Goal: Task Accomplishment & Management: Use online tool/utility

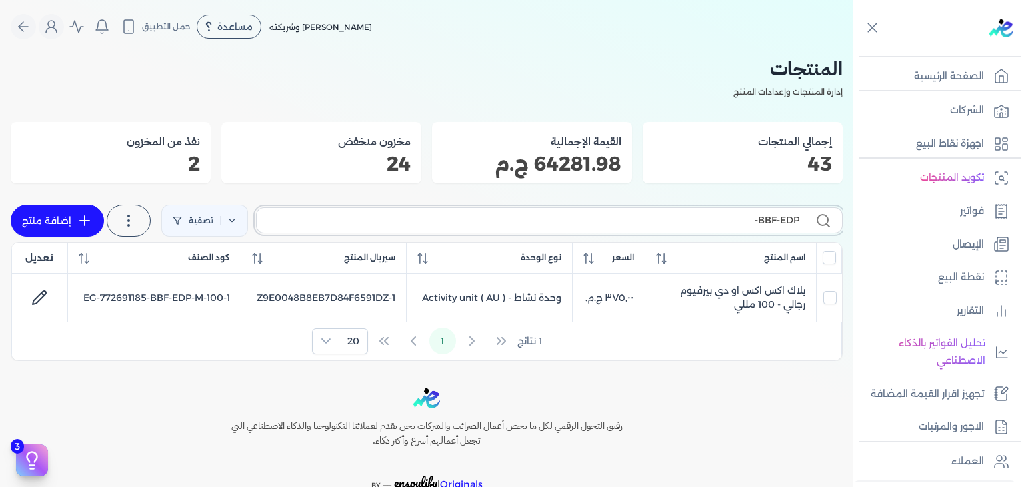
scroll to position [67, 0]
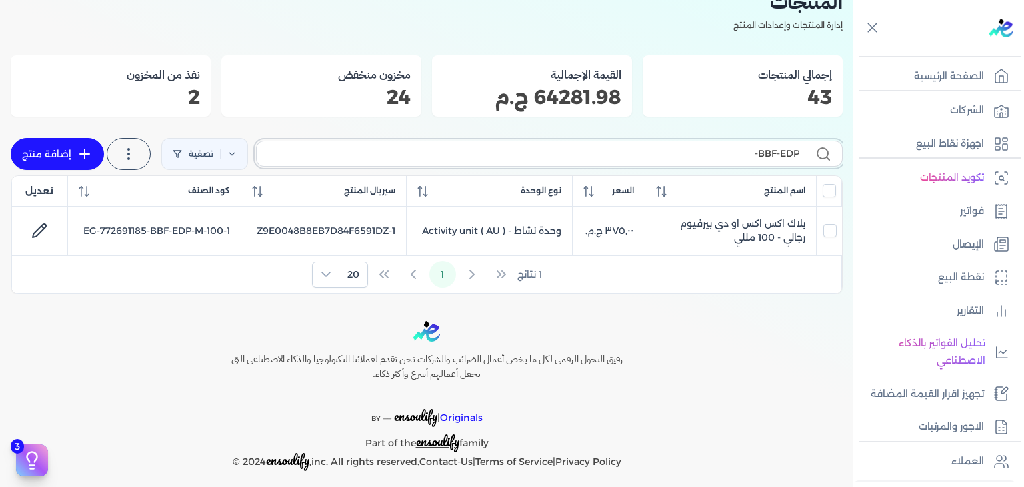
click at [761, 147] on input "BBF-EDP-" at bounding box center [533, 154] width 532 height 14
paste input "خمرة رذاذ عطري منع"
click at [755, 153] on input "خمرة رذاذ عطري منع" at bounding box center [533, 154] width 532 height 14
paste input "قم هدايا ليجند مكون م"
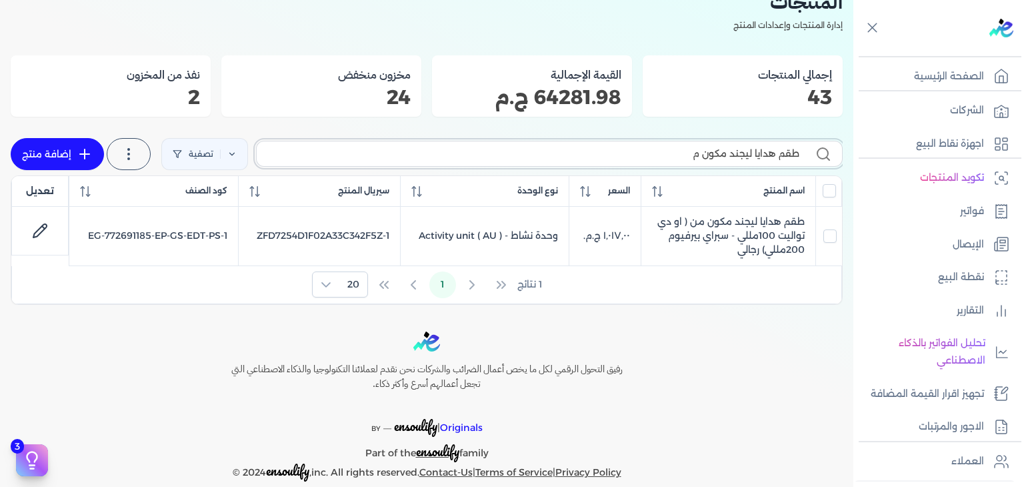
click at [765, 155] on input "طقم هدايا ليجند مكون م" at bounding box center [533, 154] width 532 height 14
paste input "زني او دي بيرفيوم نسائي - 100 مللي"
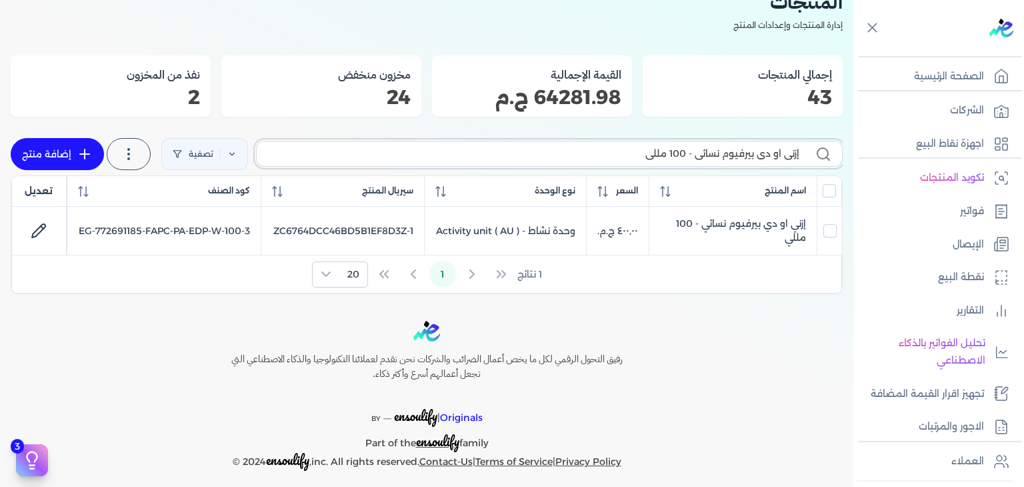
click at [699, 155] on input "إزني او دي بيرفيوم نسائي - 100 مللي" at bounding box center [533, 154] width 532 height 14
paste input "وزبومب"
type input "روزبومب او دي بيرفيوم نسائي - 100 مللي"
checkbox input "false"
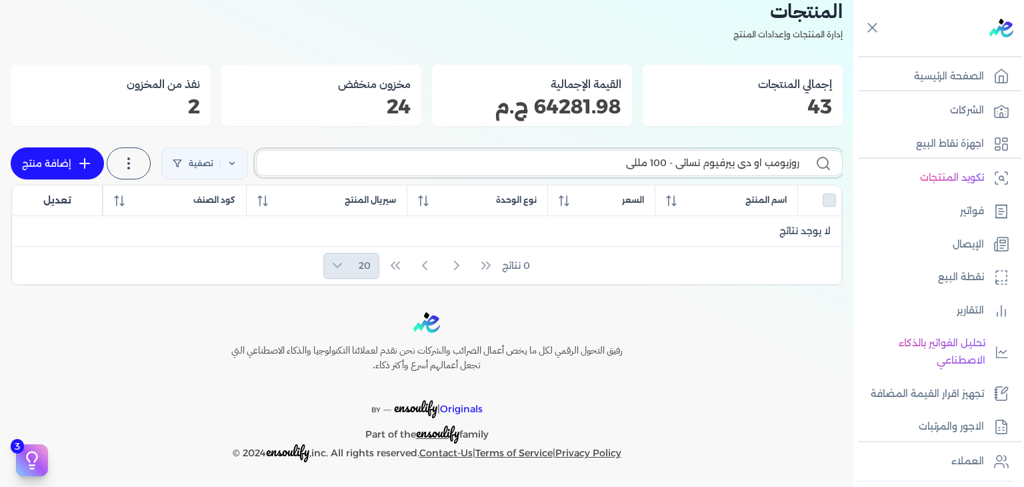
click at [724, 156] on input "روزبومب او دي بيرفيوم نسائي - 100 مللي" at bounding box center [533, 163] width 532 height 14
paste input "بوردوكس"
click at [721, 159] on input "بوردوكس او دي بيرفيوم نسائي - 100 مللي" at bounding box center [533, 163] width 532 height 14
paste input "سي"
click at [737, 165] on input "سي او دي بيرفيوم نسائي - 100 مللي" at bounding box center [533, 163] width 532 height 14
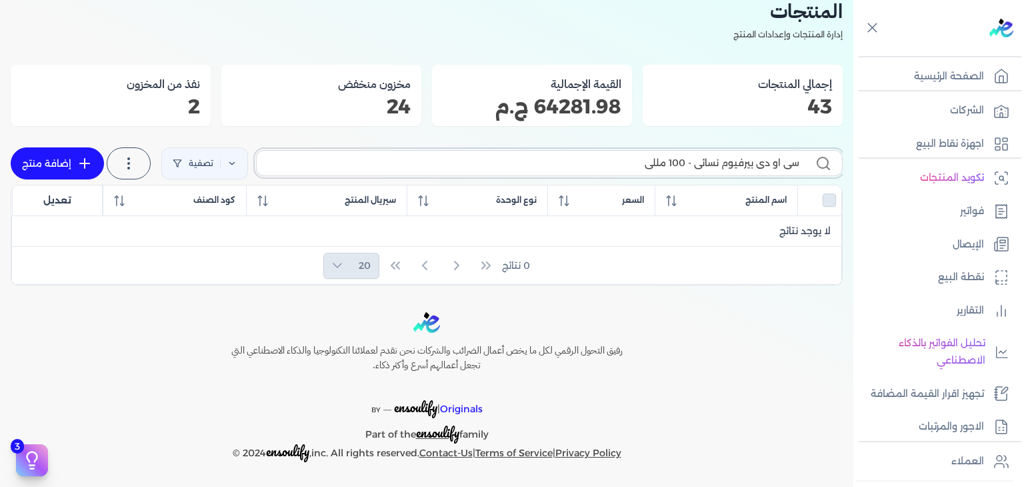
paste input "مرة رذاذ عطري منعش نسائ"
type input "خمرة رذاذ عطري منعش نسائ"
checkbox input "false"
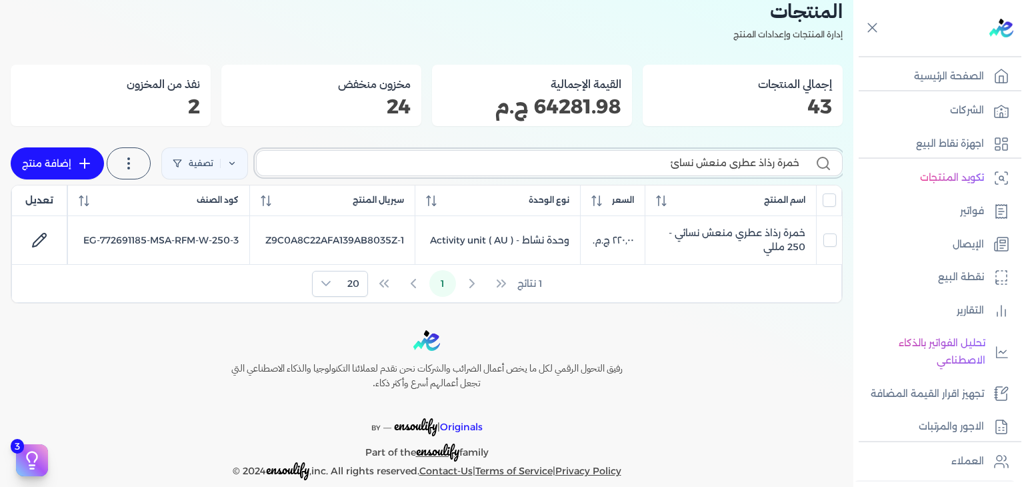
scroll to position [67, 0]
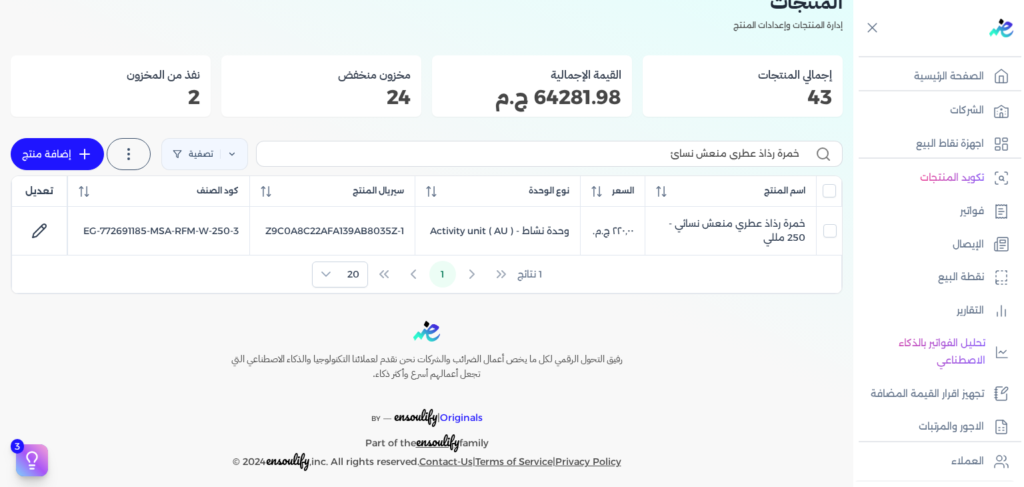
click at [761, 169] on div "خمرة رذاذ عطري منعش نسائ تصفية استخرج المنتجات إضافة منتج" at bounding box center [427, 154] width 832 height 43
click at [766, 165] on label "خمرة رذاذ عطري منعش نسائ" at bounding box center [549, 153] width 587 height 25
click at [766, 161] on input "خمرة رذاذ عطري منعش نسائ" at bounding box center [533, 154] width 532 height 14
click at [771, 153] on input "خمرة رذاذ عطري منعش نسائ" at bounding box center [533, 154] width 532 height 14
paste input "بلاك أرقم او دي بيرفيوم رجالي - 100 مللي"
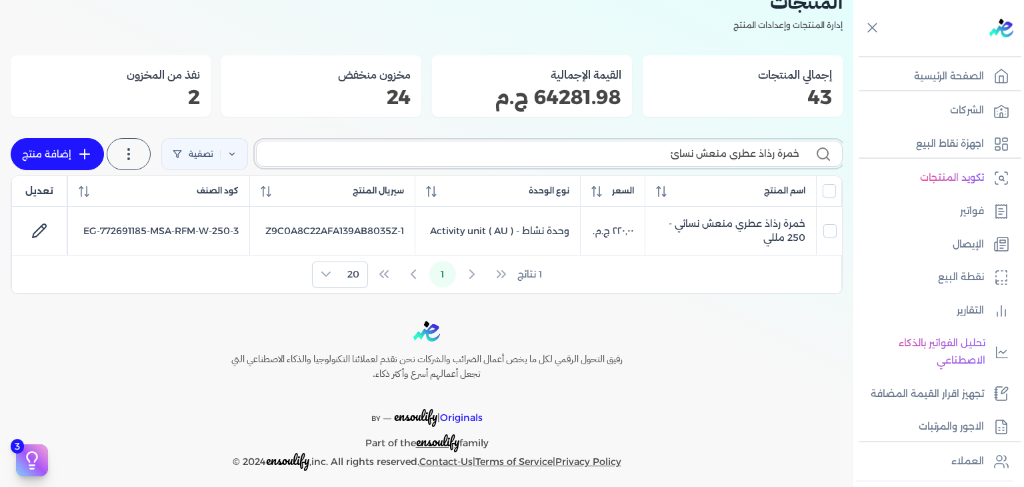
type input "خمرة ر بلاك أرقم او دي بيرفيوم رجالي - 100 ملليذاذ عطري منعش نسائ"
checkbox input "false"
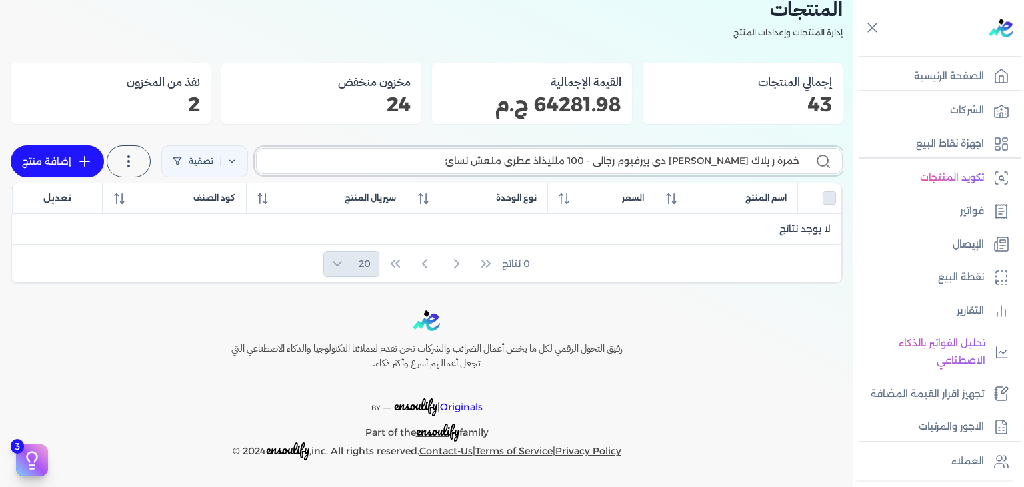
scroll to position [57, 0]
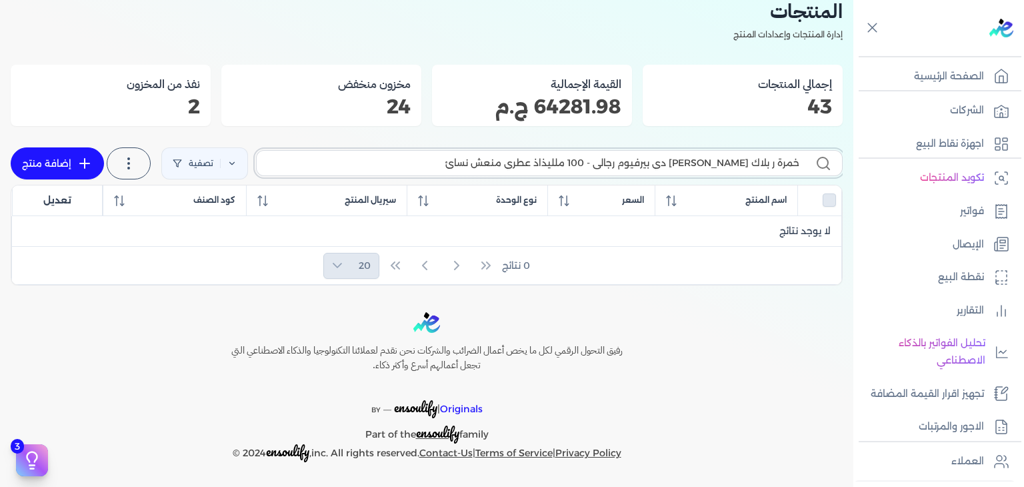
paste input "بلاك أرقم او دي بيرفيوم رجالي - 100 مللي"
click at [613, 165] on input "بلاك أرقم او دي بيرفيوم رجالي - 100 مللي" at bounding box center [533, 163] width 532 height 14
paste input "FAPC-PA-EDP-M-100-3"
click at [727, 160] on input "FAPC-PA-EDP-M-100-3" at bounding box center [533, 163] width 532 height 14
paste input "شي فاشون او دي بيرفيوم نسائي - 100 مللي"
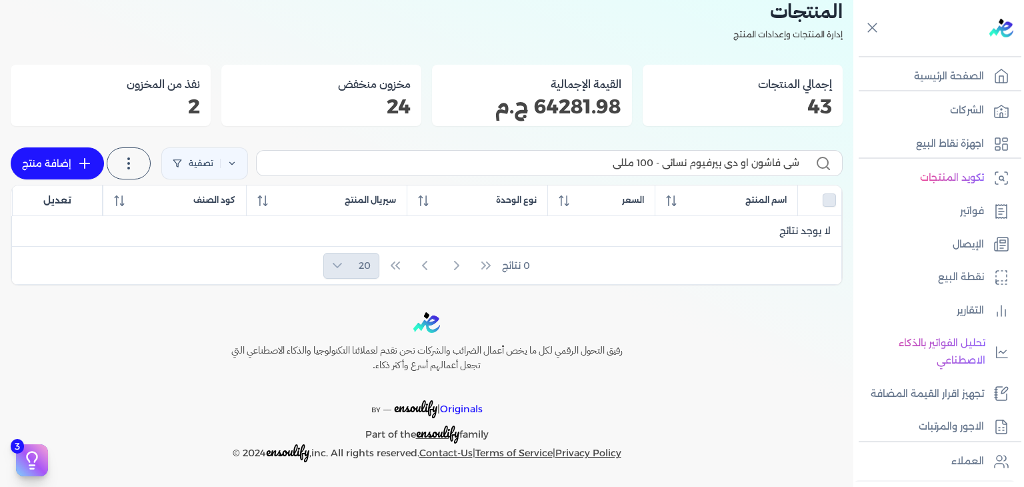
click at [777, 157] on label "شي فاشون او دي بيرفيوم نسائي - 100 مللي" at bounding box center [549, 162] width 587 height 25
click at [777, 157] on input "شي فاشون او دي بيرفيوم نسائي - 100 مللي" at bounding box center [533, 163] width 532 height 14
paste input "فاسيو عطر للشعر نسائي - 50 مل"
click at [789, 173] on label "فاسيو عطر للشعر نسائي - 50 مل" at bounding box center [549, 162] width 587 height 25
click at [789, 170] on input "فاسيو عطر للشعر نسائي - 50 مل" at bounding box center [533, 163] width 532 height 14
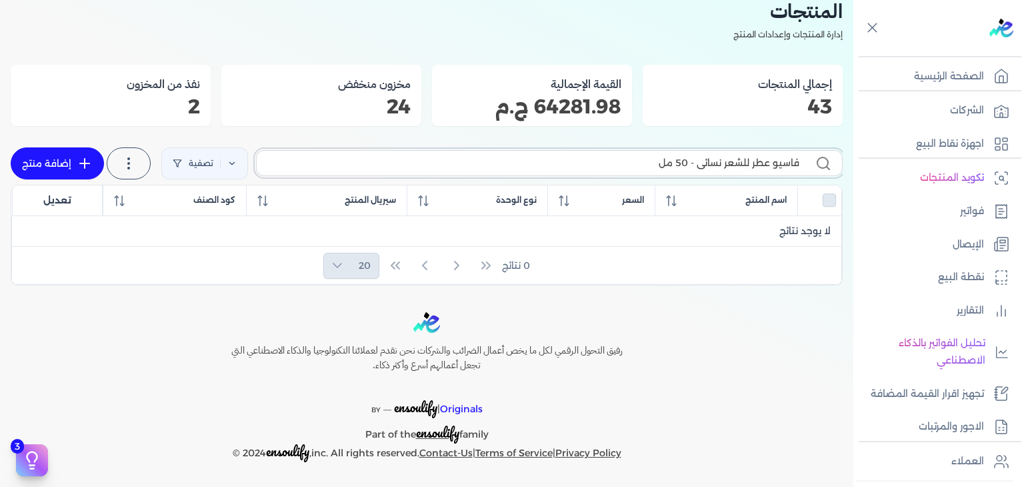
click at [790, 167] on input "فاسيو عطر للشعر نسائي - 50 مل" at bounding box center [533, 163] width 532 height 14
paste input "لمبا او دي بيرفيوم نسائي - 100 مللي"
type input "كلمبا او دي بيرفيوم نسائي - 100 مللي"
checkbox input "false"
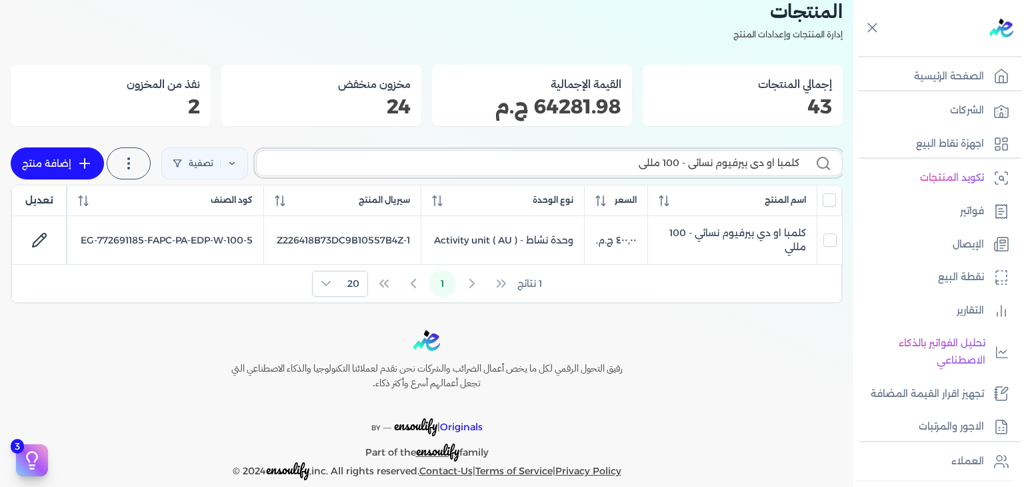
click at [703, 162] on input "كلمبا او دي بيرفيوم نسائي - 100 مللي" at bounding box center [533, 163] width 532 height 14
paste input "رقم. 228 او دي بيرفيوم رجال"
type input "رقم. 228 او دي بيرفيوم رجالي - 100 مللي"
checkbox input "false"
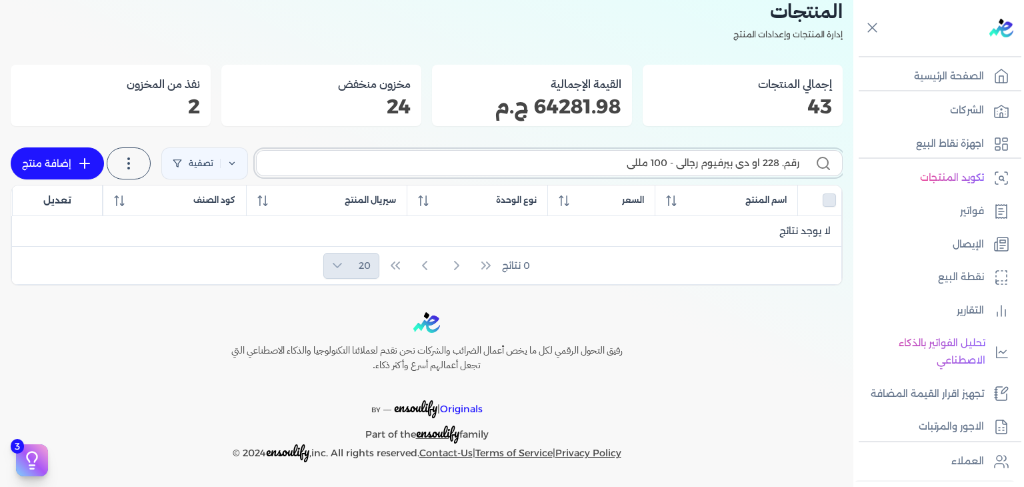
click at [686, 161] on input "رقم. 228 او دي بيرفيوم رجالي - 100 مللي" at bounding box center [533, 163] width 532 height 14
paste input "باكارات روج 540 رذاذ عطري منعش نسائي - 25"
click at [724, 153] on label "باكارات روج 540 رذاذ عطري منعش نسائي - 250 مللي" at bounding box center [549, 162] width 587 height 25
click at [724, 156] on input "باكارات روج 540 رذاذ عطري منعش نسائي - 250 مللي" at bounding box center [533, 163] width 532 height 14
click at [702, 161] on input "باكارات روج 540 رذاذ عطري منعش نسائي - 250 مللي" at bounding box center [533, 163] width 532 height 14
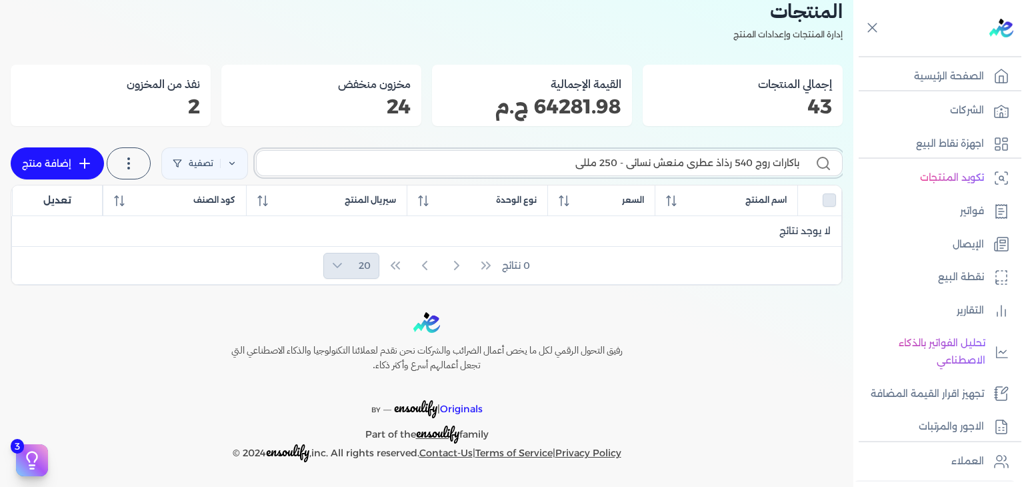
drag, startPoint x: 749, startPoint y: 163, endPoint x: 266, endPoint y: 143, distance: 483.0
click at [266, 143] on div "باكارات روج 540 رذاذ عطري منعش نسائي - 250 مللي تصفية استخرج المنتجات إضافة منتج" at bounding box center [427, 163] width 832 height 43
type input "باكارات روج"
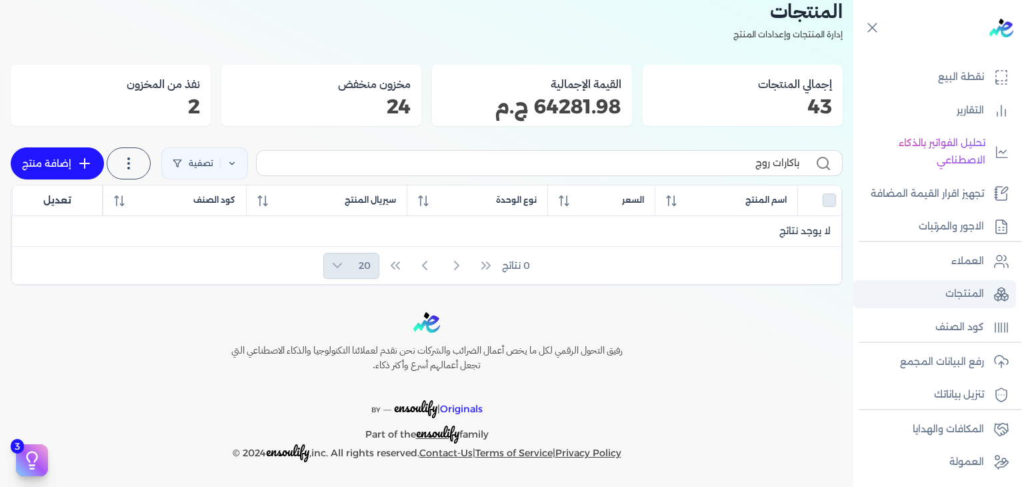
click at [957, 297] on p "المنتجات" at bounding box center [964, 293] width 39 height 17
click at [929, 262] on link "العملاء" at bounding box center [934, 261] width 163 height 28
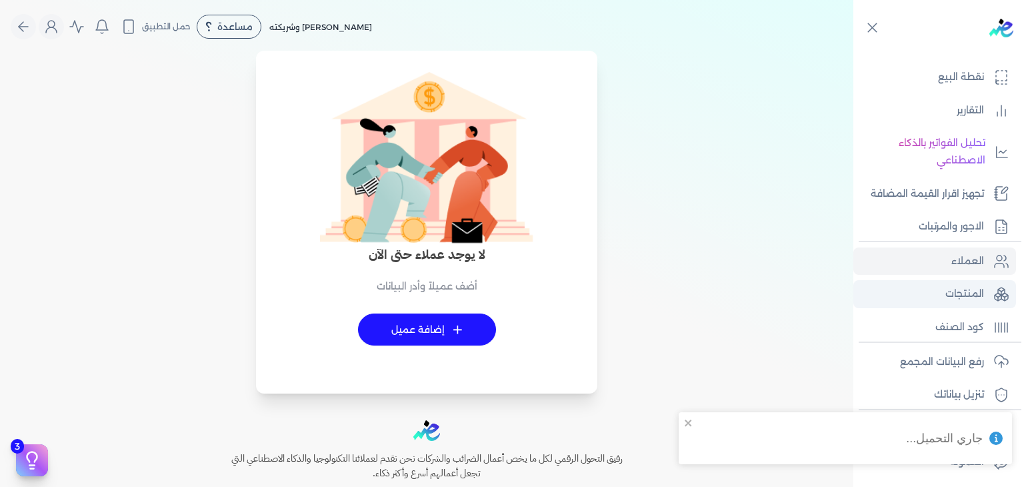
click at [951, 293] on p "المنتجات" at bounding box center [964, 293] width 39 height 17
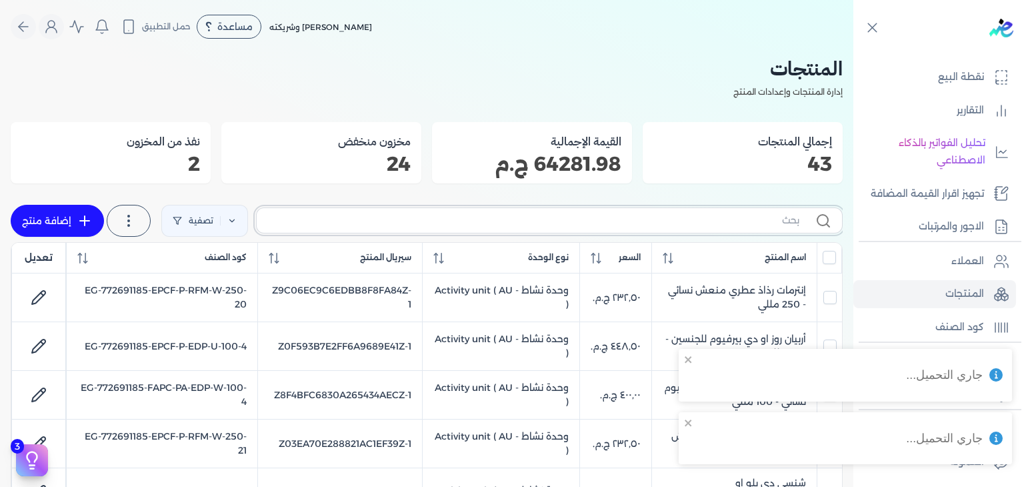
click at [781, 225] on input "text" at bounding box center [533, 220] width 532 height 14
paste input "باكارات روج 540 رذاذ عطري منعش نسائي - 250 مللي"
type input "باكارات روج 540 رذاذ عطري منعش نسائي - 250 مللي"
checkbox input "false"
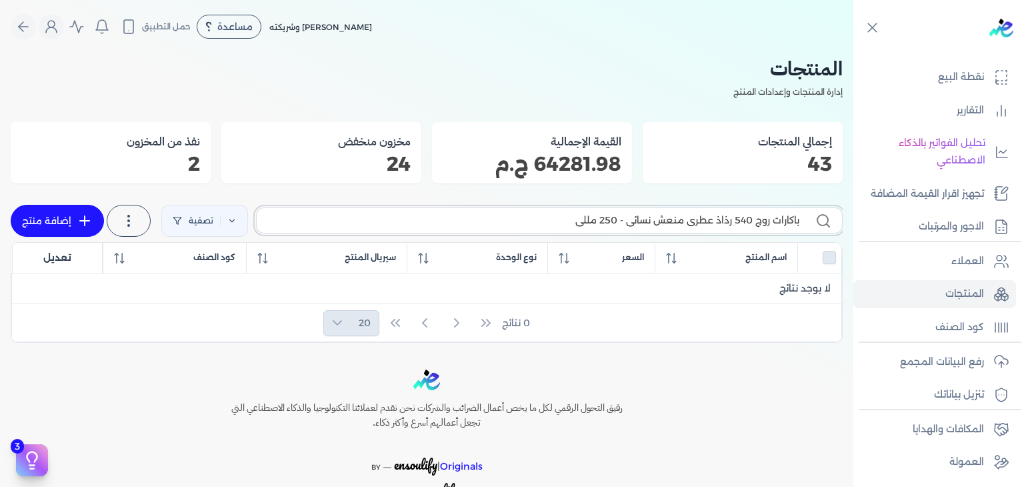
click at [735, 221] on input "باكارات روج 540 رذاذ عطري منعش نسائي - 250 مللي" at bounding box center [533, 220] width 532 height 14
paste input "MSA-RFM-W-250-5"
type input "MSA-RFM-W-250-5"
checkbox input "false"
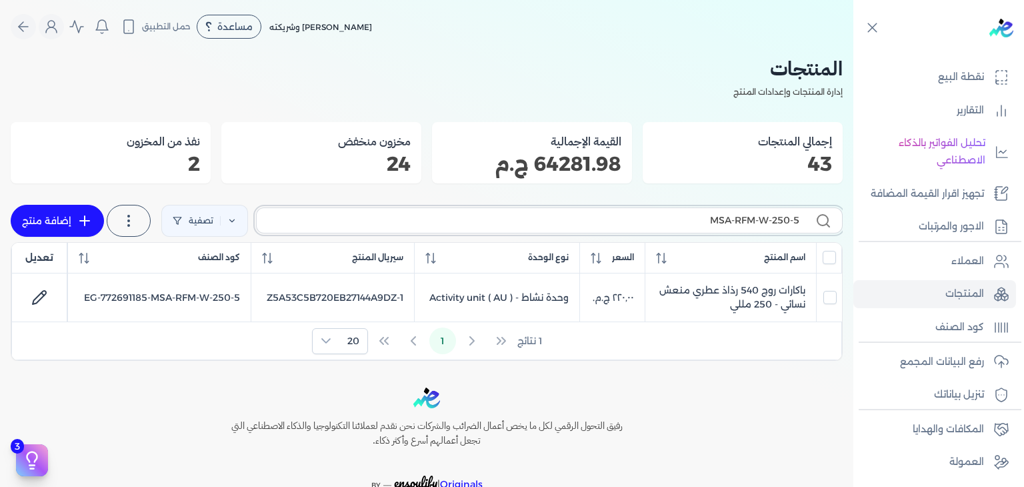
type input "MSA-RFM-W-250-5"
click at [751, 219] on input "MSA-RFM-W-250-5" at bounding box center [533, 220] width 532 height 14
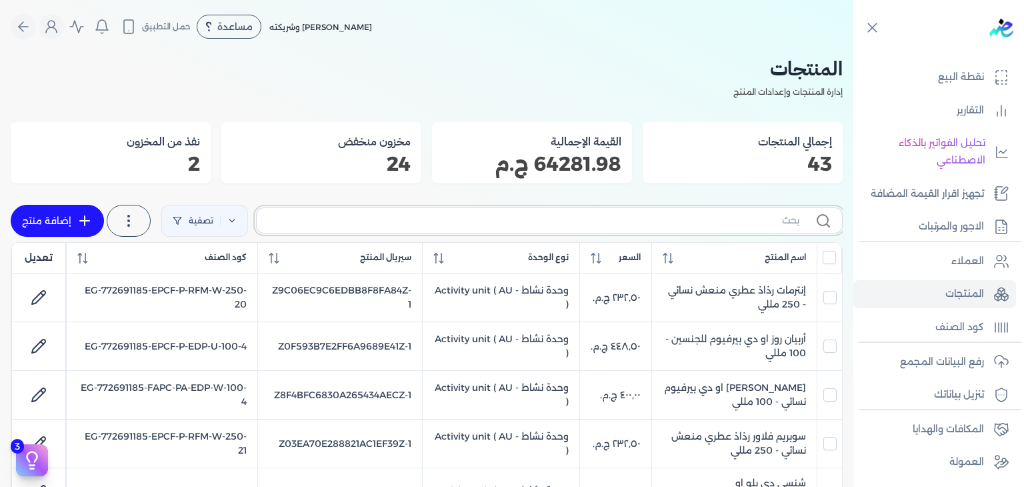
paste input "باكارات روج 540 رذاذ عطري منعش نسائي - 250 مللي"
type input "باكارات روج 540 رذاذ عطري منعش نسائي - 250 مللي"
checkbox input "false"
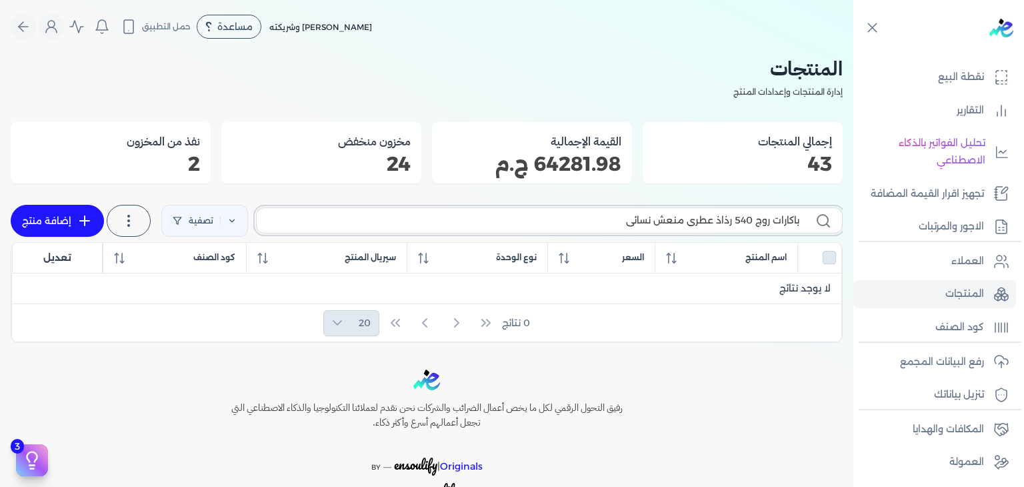
paste input "- 250 مللي"
type input "باكارات روج"
checkbox input "false"
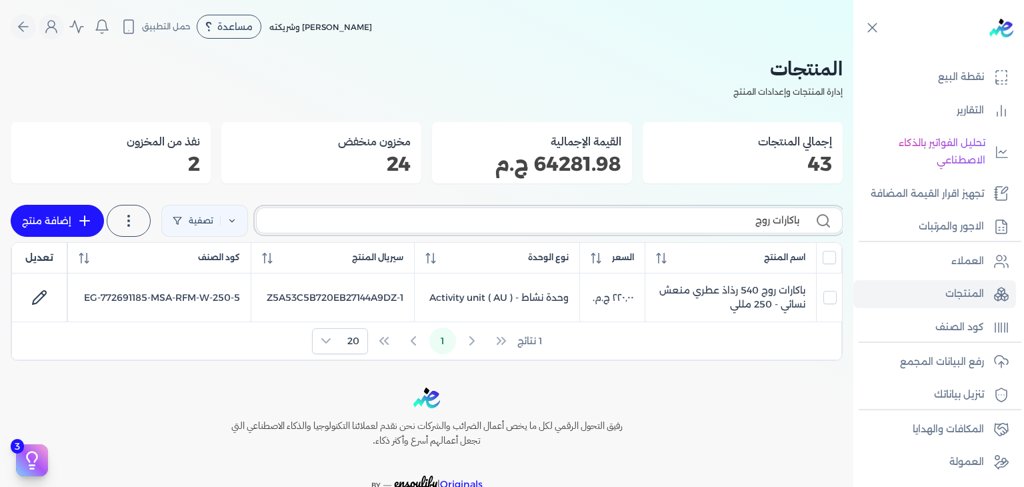
click at [743, 227] on input "باكارات روج" at bounding box center [533, 220] width 532 height 14
paste input "إزني او دي بيرفيوم نسائي - 100 مللي"
type input "إزني او دي بيرفيوم نسائي - 100 مللي"
checkbox input "false"
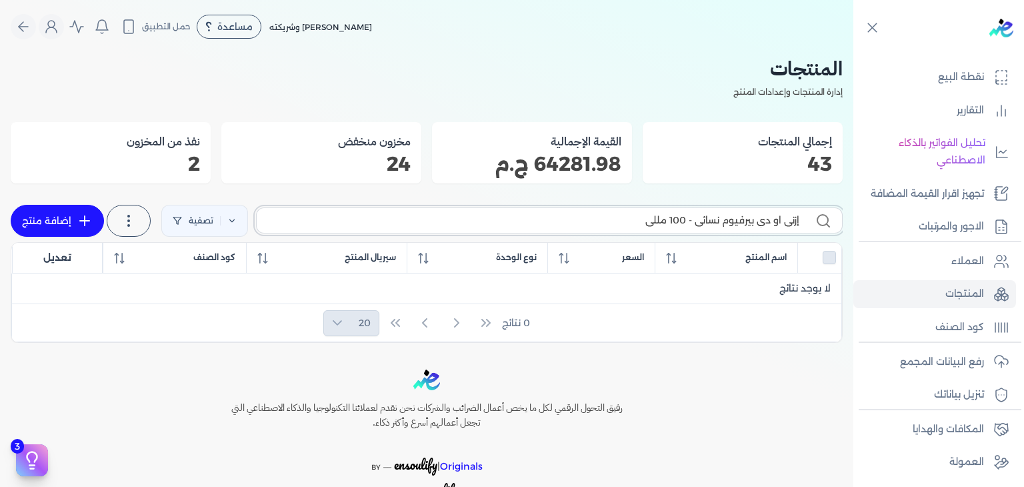
drag, startPoint x: 779, startPoint y: 219, endPoint x: 263, endPoint y: 187, distance: 517.6
click at [263, 187] on div "المنتجات إدارة المنتجات وإعدادات المنتج إجمالي المنتجات 43 القيمة الإجمالية 642…" at bounding box center [427, 197] width 832 height 289
paste input "إزن"
type input "إزني"
checkbox input "false"
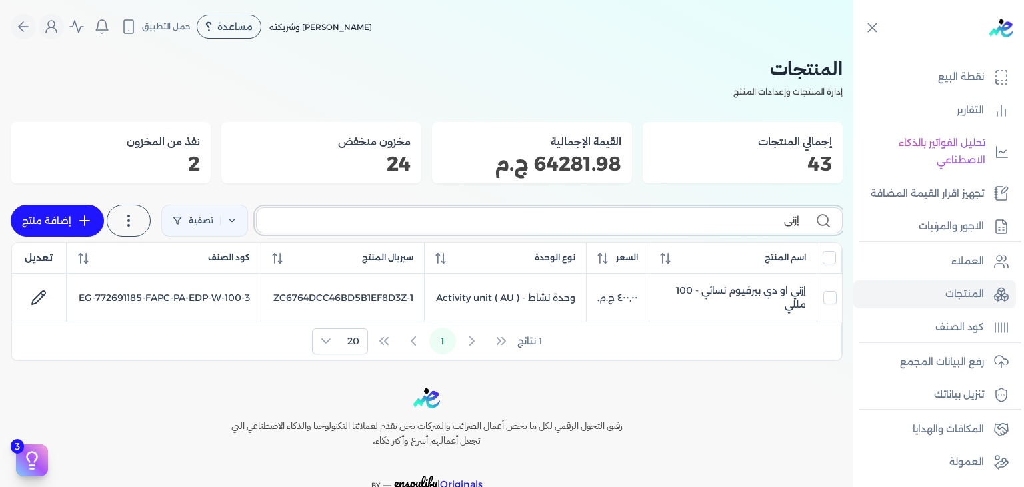
click at [677, 217] on input "إزني" at bounding box center [533, 220] width 532 height 14
paste input "انوراما"
type input "بانوراما"
checkbox input "false"
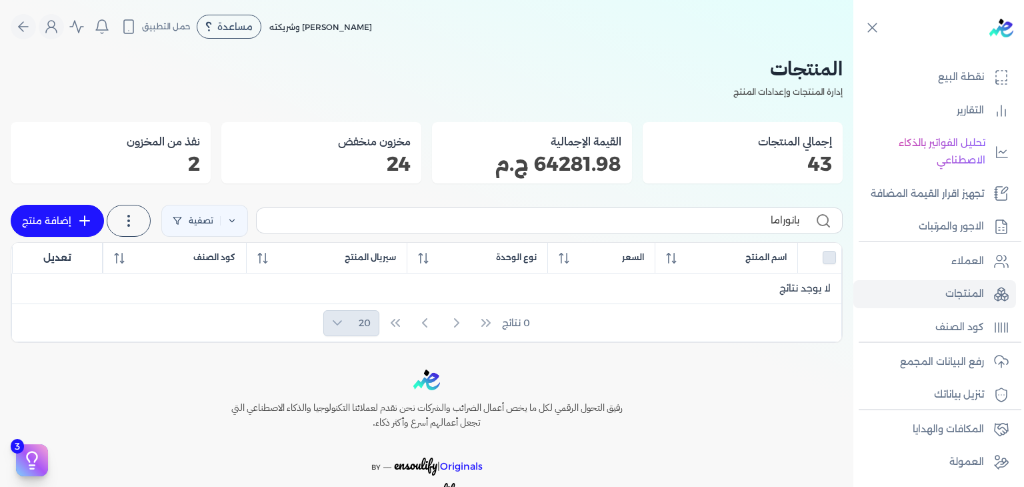
click at [747, 203] on div "بانوراما تصفية استخرج المنتجات إضافة منتج" at bounding box center [427, 220] width 832 height 43
click at [749, 216] on input "بانوراما" at bounding box center [533, 220] width 532 height 14
paste input "لاك أرقم"
click at [803, 225] on label "بلاك أرقم" at bounding box center [549, 219] width 587 height 25
click at [799, 225] on input "بلاك أرقم" at bounding box center [533, 220] width 532 height 14
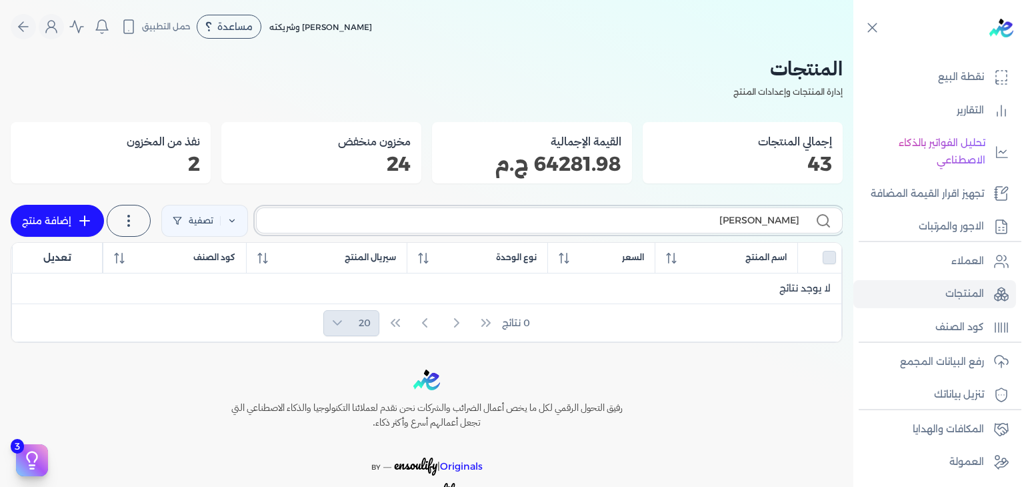
paste input "يديال ر"
type input "إيديال ر"
checkbox input "false"
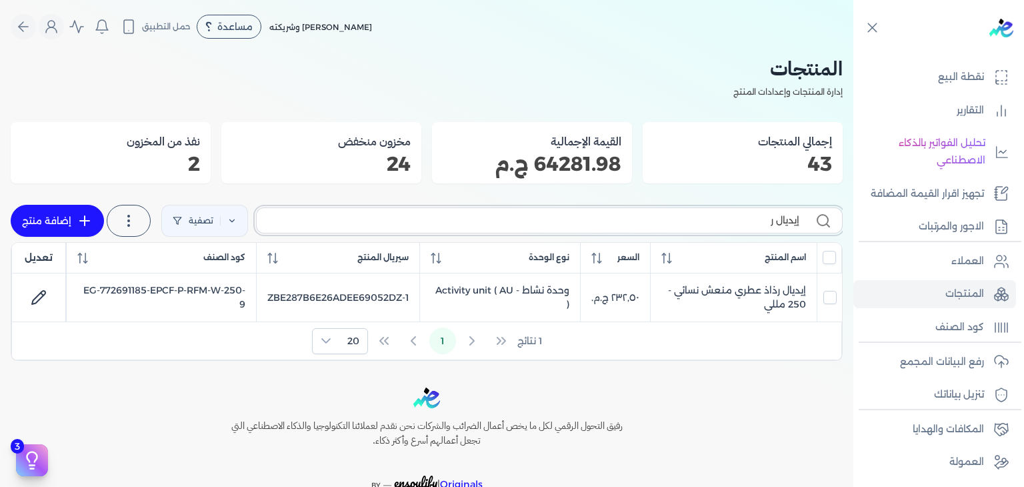
click at [753, 222] on input "إيديال ر" at bounding box center [533, 220] width 532 height 14
paste input "ميرة العرب"
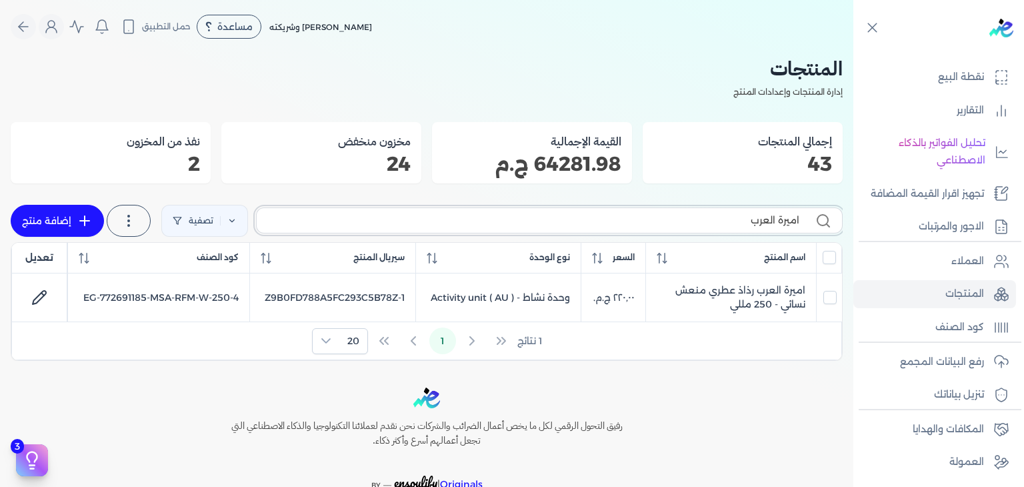
type input "اميرة العرب"
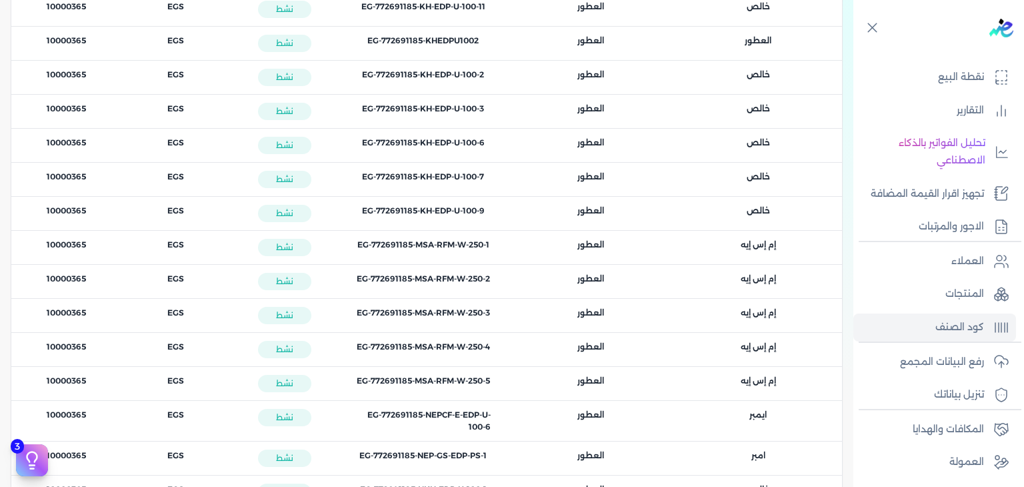
scroll to position [1387, 0]
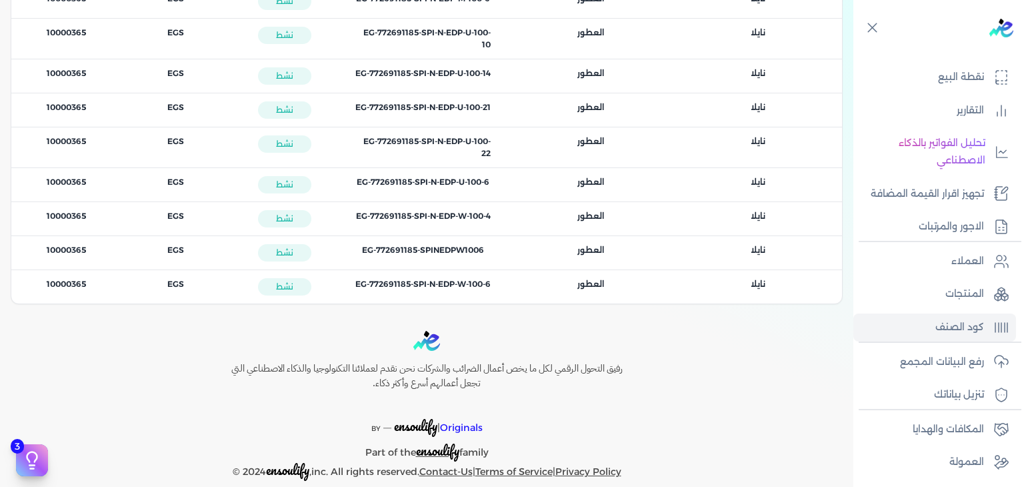
scroll to position [2954, 0]
